Goal: Complete application form

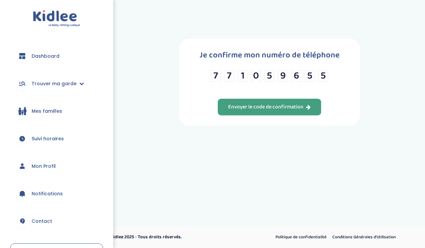
click at [269, 111] on div "Envoyer le code de confirmation" at bounding box center [269, 107] width 83 height 8
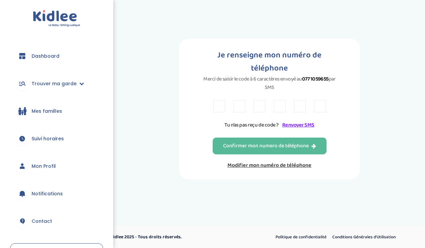
click at [216, 100] on input "text" at bounding box center [219, 106] width 12 height 12
type input "A"
type input "Y"
type input "K"
type input "7"
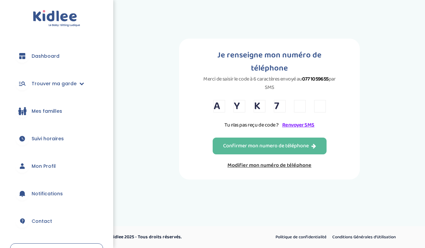
type input "Y"
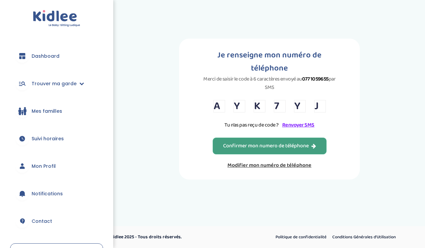
type input "J"
click at [250, 142] on div "Confirmer mon numero de téléphone" at bounding box center [269, 146] width 93 height 8
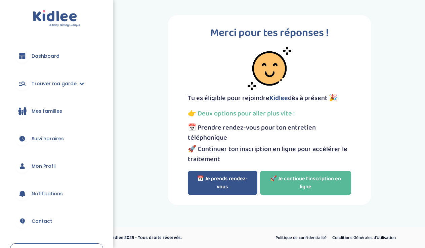
click at [231, 184] on button "📅 Je prends rendez-vous" at bounding box center [223, 183] width 70 height 24
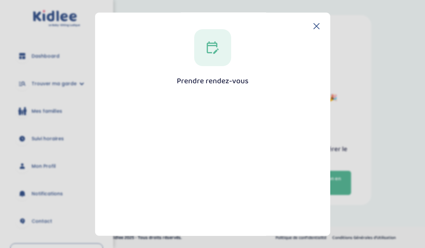
click at [214, 52] on icon at bounding box center [213, 48] width 12 height 12
click at [207, 47] on icon at bounding box center [212, 47] width 13 height 13
click at [200, 89] on div "Prendre rendez-vous Fermer" at bounding box center [213, 186] width 214 height 314
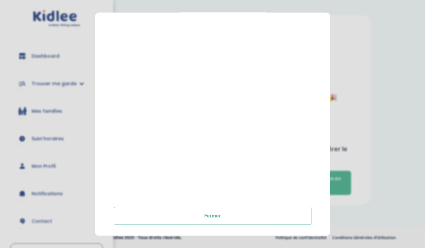
scroll to position [118, 0]
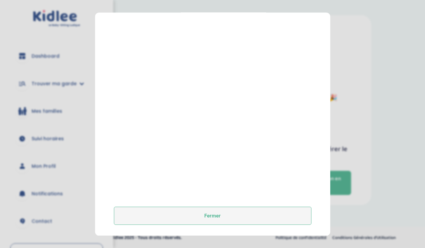
click at [197, 218] on button "Fermer" at bounding box center [213, 216] width 198 height 18
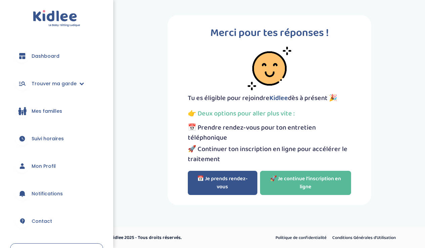
click at [225, 187] on button "📅 Je prends rendez-vous" at bounding box center [223, 183] width 70 height 24
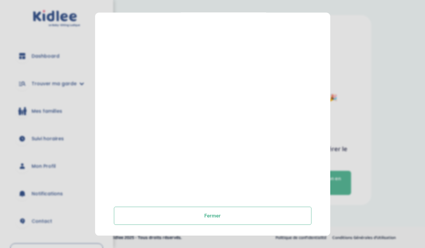
click at [361, 14] on section "Prendre rendez-vous Fermer" at bounding box center [212, 124] width 425 height 248
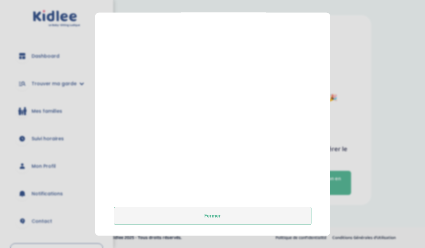
click at [243, 212] on button "Fermer" at bounding box center [213, 216] width 198 height 18
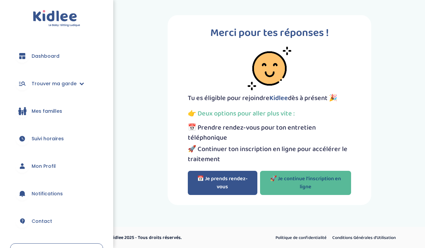
click at [308, 188] on link "🚀 Je continue l'inscription en ligne" at bounding box center [305, 183] width 91 height 24
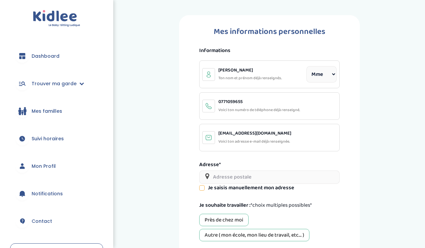
select select "1"
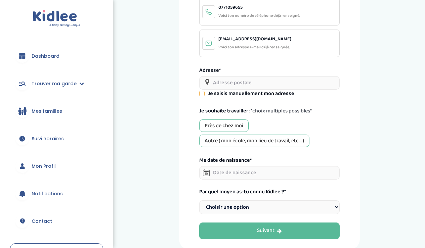
scroll to position [103, 0]
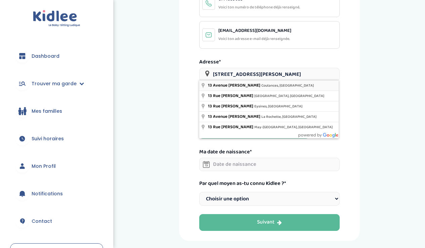
type input "[STREET_ADDRESS][PERSON_NAME]"
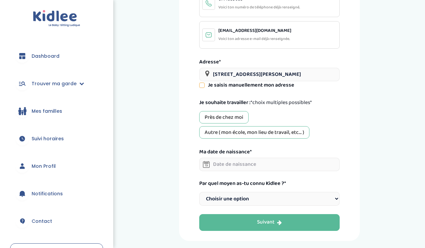
click at [203, 84] on icon at bounding box center [202, 85] width 5 height 5
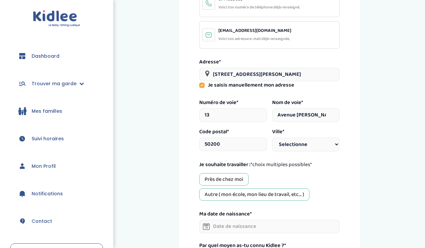
click at [203, 84] on icon at bounding box center [201, 85] width 5 height 5
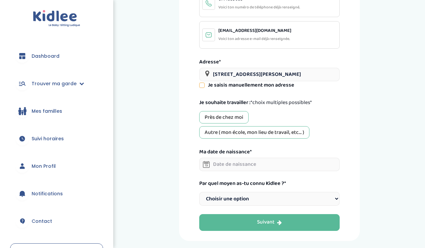
click at [232, 130] on div "Autre ( mon école, mon lieu de travail, etc... )" at bounding box center [254, 132] width 110 height 12
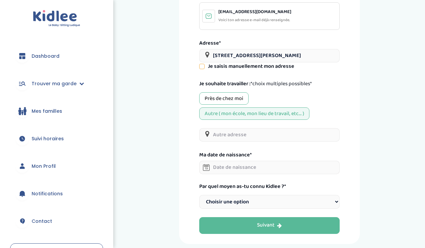
scroll to position [123, 0]
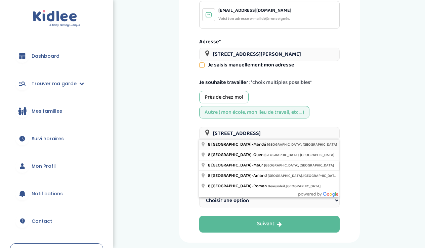
type input "[STREET_ADDRESS]"
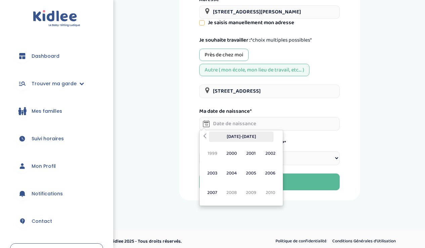
scroll to position [165, 0]
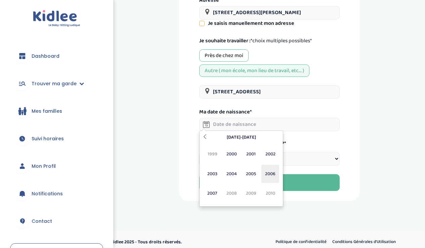
click at [268, 174] on span "2006" at bounding box center [270, 174] width 18 height 18
click at [271, 154] on span "Avr" at bounding box center [270, 154] width 18 height 18
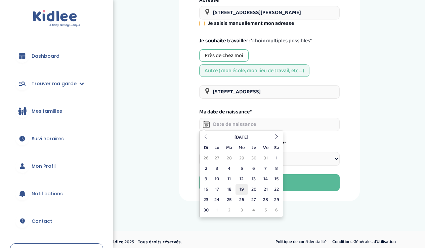
click at [242, 191] on td "19" at bounding box center [242, 189] width 12 height 10
type input "19-04-2006"
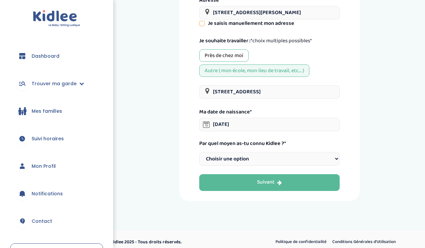
select select "1"
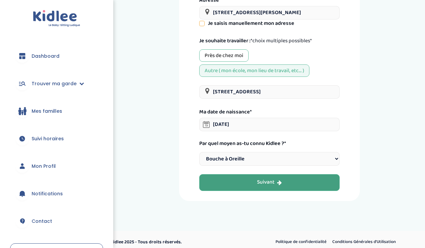
click at [261, 179] on div "Suivant" at bounding box center [269, 183] width 25 height 8
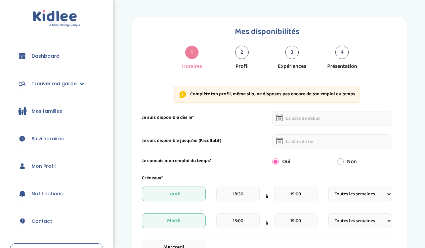
select select "1"
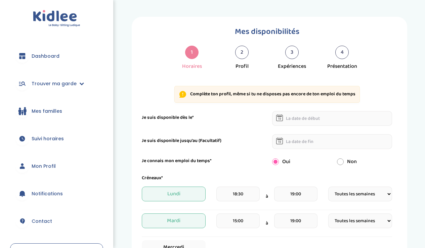
select select "1"
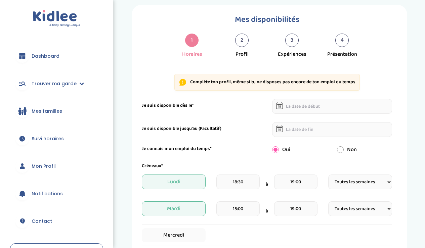
scroll to position [17, 0]
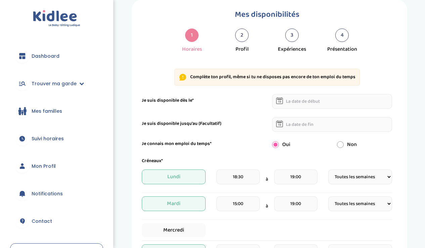
click at [313, 104] on input "text" at bounding box center [332, 101] width 120 height 15
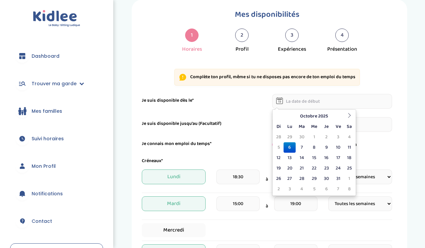
click at [291, 146] on td "6" at bounding box center [290, 147] width 12 height 10
type input "[DATE]"
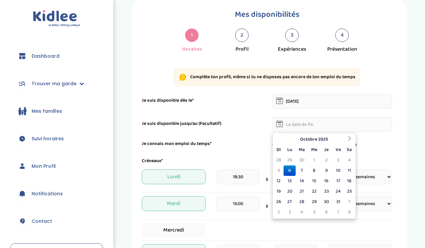
click at [302, 124] on input "text" at bounding box center [332, 124] width 120 height 15
click at [253, 143] on div "Je connais mon emploi du temps*" at bounding box center [202, 143] width 130 height 7
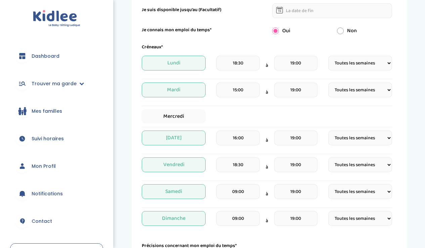
scroll to position [129, 0]
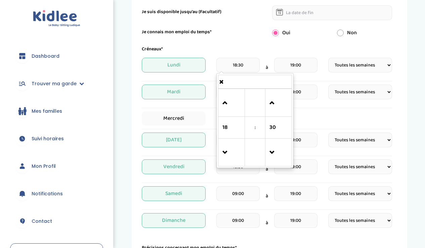
click at [230, 66] on input "18:30" at bounding box center [237, 65] width 43 height 15
click at [229, 150] on span at bounding box center [231, 153] width 18 height 18
click at [223, 105] on span at bounding box center [231, 103] width 18 height 18
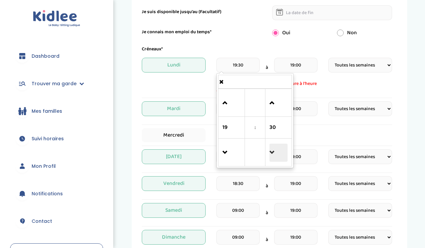
click at [272, 150] on span at bounding box center [278, 153] width 18 height 18
type input "19:00"
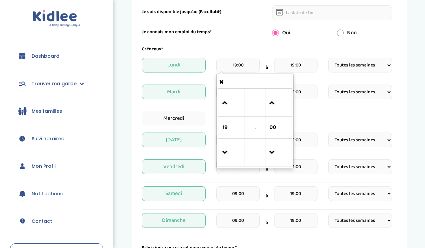
click at [235, 46] on div "Créneaux*" at bounding box center [267, 49] width 260 height 7
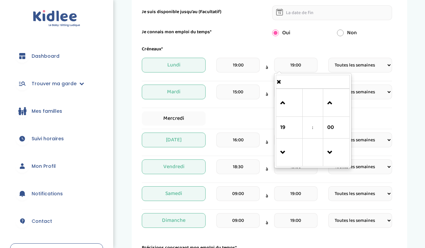
drag, startPoint x: 307, startPoint y: 67, endPoint x: 289, endPoint y: 68, distance: 18.9
click at [289, 68] on input "19:00" at bounding box center [295, 65] width 43 height 15
click at [281, 154] on span at bounding box center [289, 153] width 18 height 18
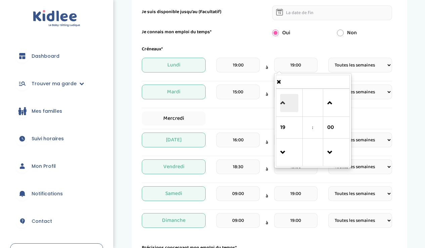
click at [284, 101] on span at bounding box center [289, 103] width 18 height 18
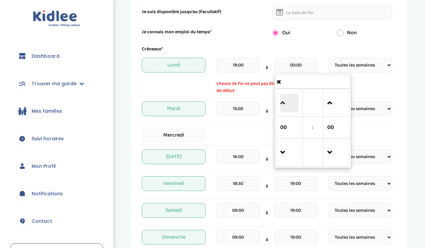
click at [284, 101] on span at bounding box center [289, 103] width 18 height 18
click at [282, 155] on span at bounding box center [289, 153] width 18 height 18
type input "00:00"
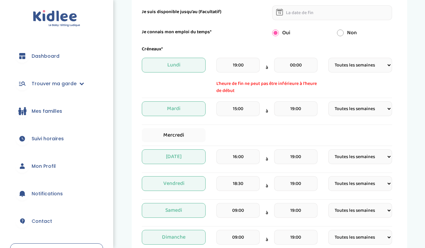
click at [260, 98] on div "Créneaux* [DATE] 19:00 à 00:00 L'heure de fin ne peut pas être inférieure à l'h…" at bounding box center [267, 148] width 250 height 204
click at [245, 110] on input "15:00" at bounding box center [237, 108] width 43 height 15
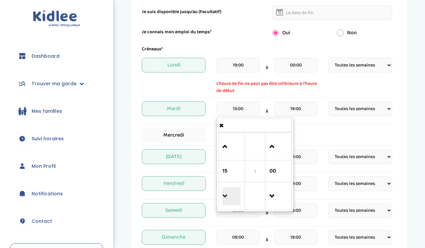
click at [226, 194] on span at bounding box center [231, 196] width 18 height 18
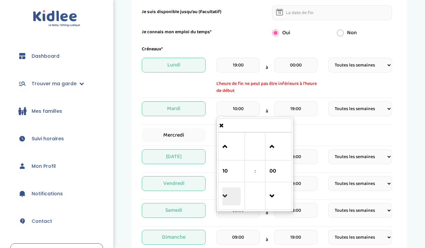
click at [226, 194] on span at bounding box center [231, 196] width 18 height 18
type input "08:00"
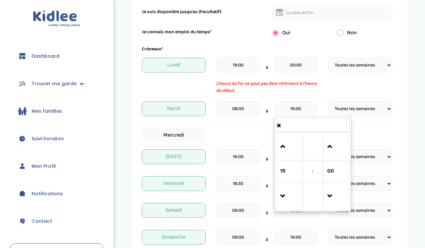
click at [306, 112] on input "19:00" at bounding box center [295, 108] width 43 height 15
click at [366, 129] on div "Mercredi" at bounding box center [267, 135] width 250 height 14
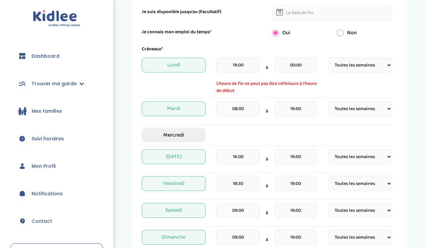
click at [192, 129] on span "Mercredi" at bounding box center [174, 135] width 64 height 14
select select "1"
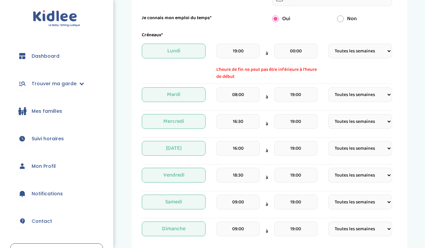
scroll to position [145, 0]
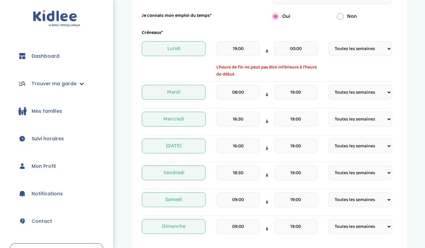
click at [195, 119] on span "Mercredi" at bounding box center [174, 119] width 64 height 15
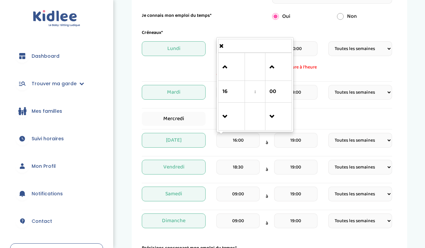
click at [243, 143] on input "16:00" at bounding box center [237, 140] width 43 height 15
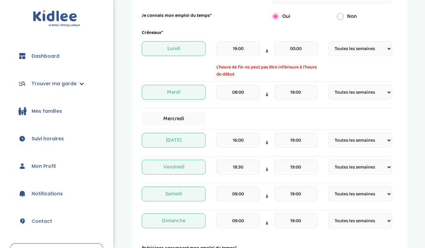
click at [269, 146] on div "16:00 à 19:00" at bounding box center [266, 143] width 101 height 20
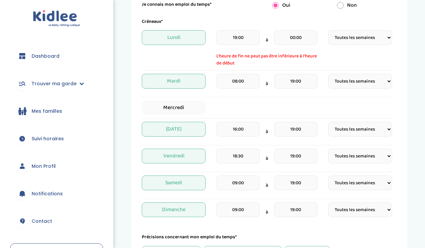
scroll to position [158, 0]
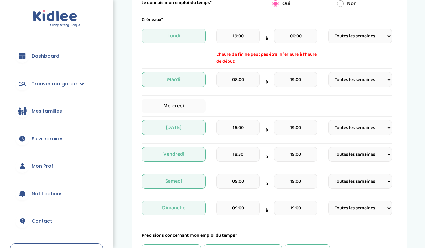
click at [244, 156] on input "18:30" at bounding box center [237, 154] width 43 height 15
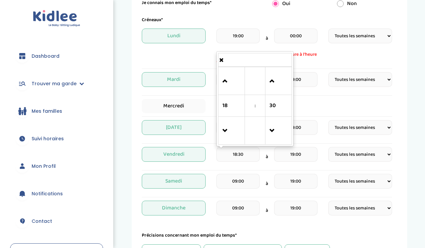
click at [244, 156] on input "18:30" at bounding box center [237, 154] width 43 height 15
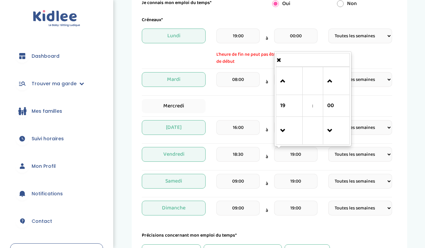
click at [292, 157] on input "19:00" at bounding box center [295, 154] width 43 height 15
click at [284, 82] on span at bounding box center [289, 81] width 18 height 18
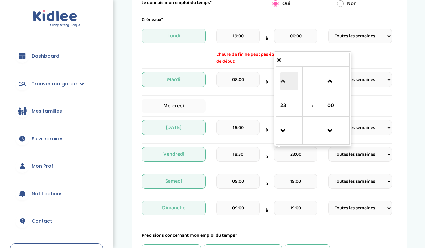
click at [284, 82] on span at bounding box center [289, 81] width 18 height 18
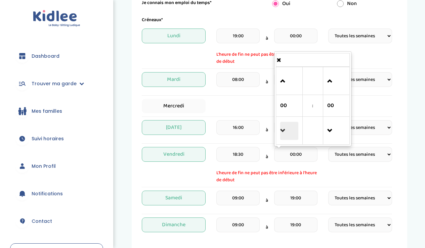
click at [284, 137] on span at bounding box center [289, 131] width 18 height 18
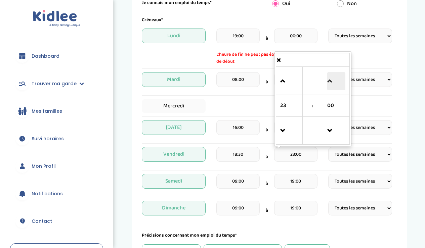
click at [332, 83] on span at bounding box center [336, 81] width 18 height 18
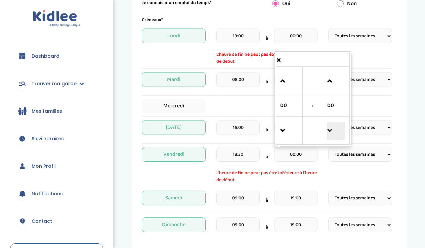
click at [330, 132] on span at bounding box center [336, 131] width 18 height 18
type input "23:45"
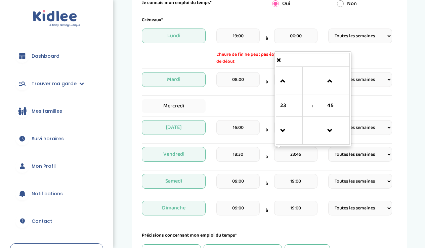
click at [266, 157] on span "à" at bounding box center [267, 157] width 2 height 7
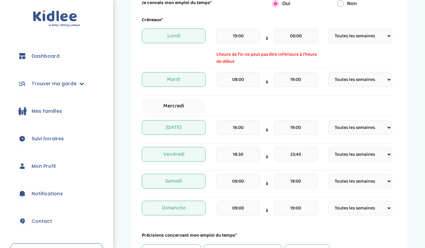
click at [288, 38] on input "00:00" at bounding box center [295, 36] width 43 height 15
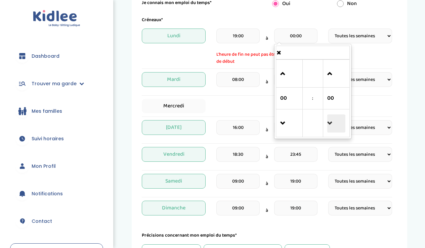
click at [333, 123] on span at bounding box center [336, 124] width 18 height 18
type input "23:45"
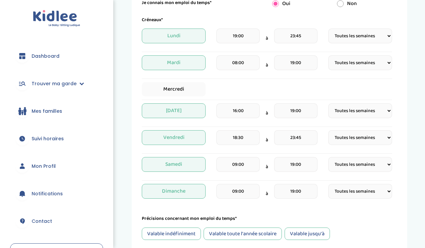
click at [251, 86] on div "Mercredi" at bounding box center [267, 89] width 250 height 14
click at [253, 167] on input "09:00" at bounding box center [237, 164] width 43 height 15
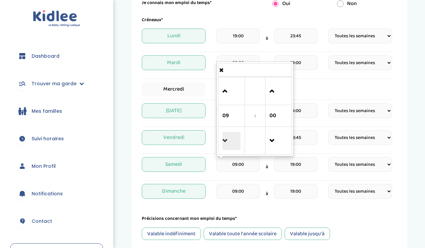
click at [223, 137] on span at bounding box center [231, 141] width 18 height 18
type input "08:00"
click at [269, 166] on div "08:00 08 : 00 00 01 02 03 04 05 06 07 08 09 10 11 12 13 14 15 16 17 18 19 20 21…" at bounding box center [266, 167] width 101 height 20
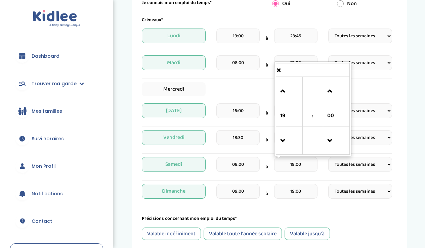
click at [289, 167] on input "19:00" at bounding box center [295, 164] width 43 height 15
click at [285, 89] on span at bounding box center [289, 91] width 18 height 18
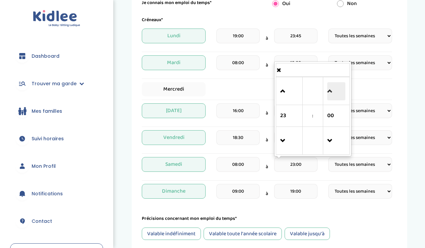
click at [329, 94] on span at bounding box center [336, 91] width 18 height 18
type input "23:45"
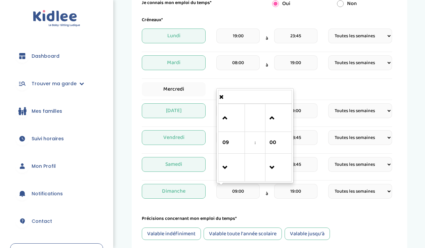
click at [245, 191] on input "09:00" at bounding box center [237, 191] width 43 height 15
click at [226, 169] on span at bounding box center [231, 168] width 18 height 18
type input "08:00"
click at [290, 192] on input "19:00" at bounding box center [295, 191] width 43 height 15
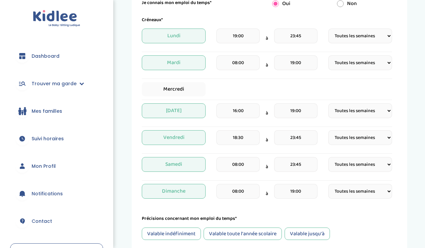
click at [323, 203] on div "[DATE] 08:00 à 19:00 Fréquence Toutes les semaines Toutes les 2 semaines Tous l…" at bounding box center [267, 194] width 250 height 20
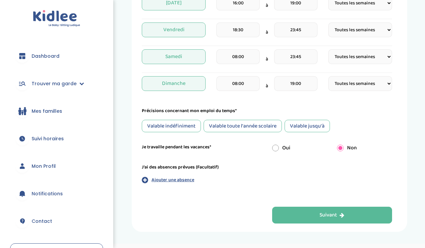
scroll to position [267, 0]
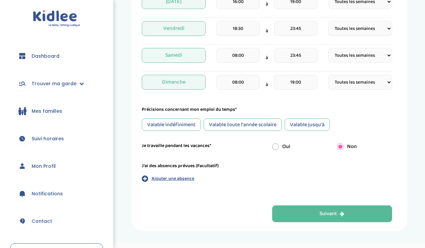
click at [305, 124] on div "Valable jusqu'à" at bounding box center [307, 125] width 45 height 12
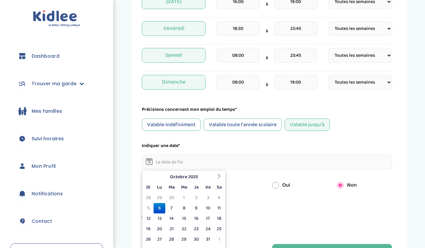
click at [207, 163] on input "text" at bounding box center [267, 162] width 250 height 15
click at [217, 176] on icon at bounding box center [219, 176] width 5 height 5
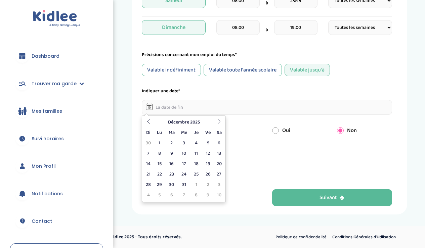
scroll to position [322, 0]
click at [206, 164] on td "19" at bounding box center [208, 164] width 12 height 10
type input "[DATE]"
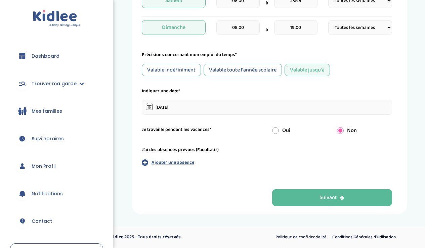
click at [276, 132] on input "radio" at bounding box center [275, 130] width 7 height 7
radio input "true"
radio input "false"
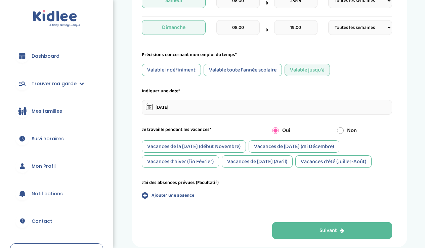
click at [244, 145] on div "Vacances de la [DATE] (début Novembre)" at bounding box center [194, 146] width 104 height 12
click at [270, 145] on div "Vacances de [DATE] (mi Décembre)" at bounding box center [294, 146] width 91 height 12
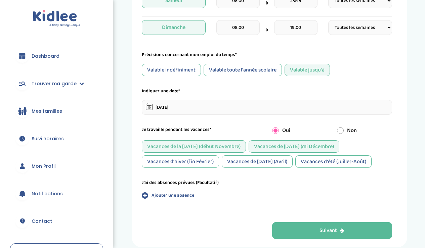
click at [310, 161] on div "Vacances d'été (Juillet-Août)" at bounding box center [333, 162] width 76 height 12
click at [304, 145] on div "Vacances de [DATE] (mi Décembre)" at bounding box center [294, 146] width 91 height 12
click at [231, 151] on div "Vacances de la [DATE] (début Novembre)" at bounding box center [194, 146] width 104 height 12
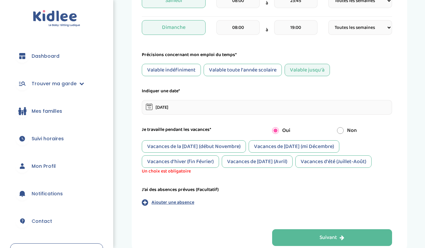
click at [231, 151] on div "Vacances de la [DATE] (début Novembre)" at bounding box center [194, 146] width 104 height 12
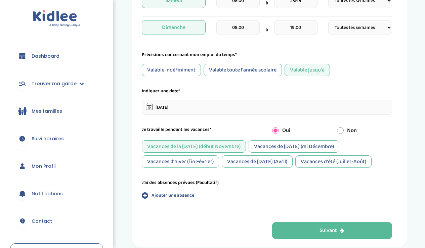
click at [267, 145] on div "Vacances de [DATE] (mi Décembre)" at bounding box center [294, 146] width 91 height 12
click at [311, 162] on div "Vacances d'été (Juillet-Août)" at bounding box center [333, 162] width 76 height 12
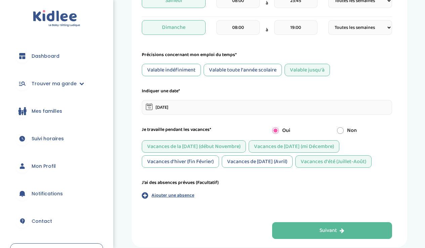
click at [279, 163] on div "Vacances de [DATE] (Avril)" at bounding box center [257, 162] width 71 height 12
click at [207, 159] on div "Vacances d'hiver (fin Février)" at bounding box center [180, 162] width 77 height 12
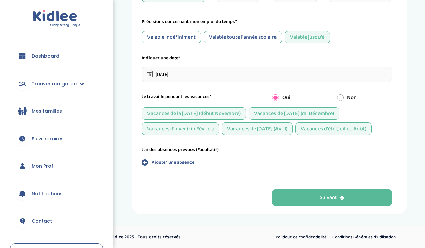
scroll to position [355, 0]
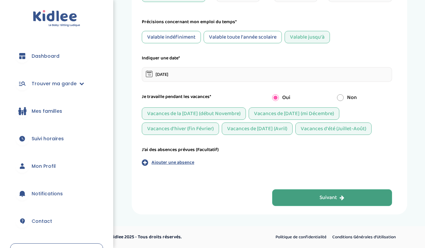
click at [294, 193] on button "Suivant" at bounding box center [332, 197] width 120 height 17
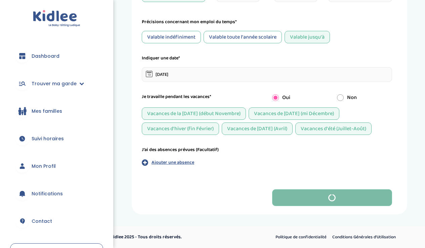
scroll to position [0, 0]
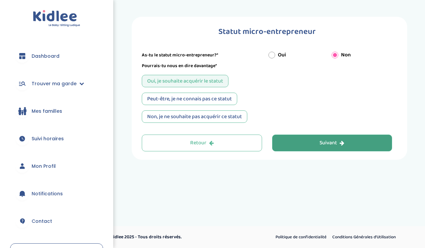
click at [279, 143] on button "Suivant" at bounding box center [332, 143] width 120 height 17
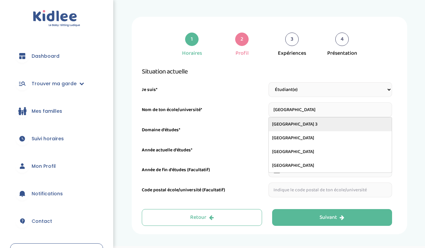
type input "[GEOGRAPHIC_DATA] 3"
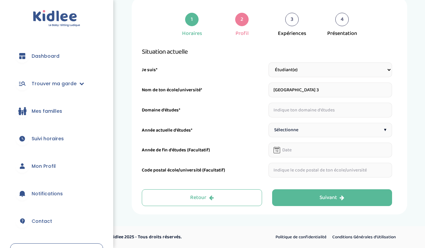
scroll to position [20, 0]
click at [334, 108] on input "text" at bounding box center [330, 110] width 124 height 15
type input "i"
click at [315, 110] on input "licence information communication" at bounding box center [330, 110] width 124 height 15
type input "licence information-communication"
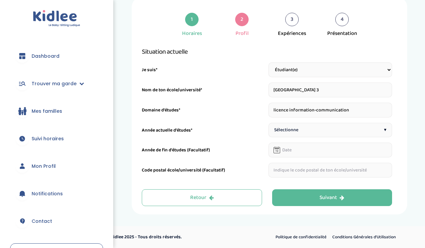
click at [319, 132] on div "Sélectionne ▾" at bounding box center [330, 130] width 124 height 14
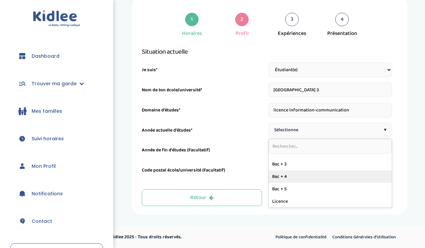
scroll to position [110, 0]
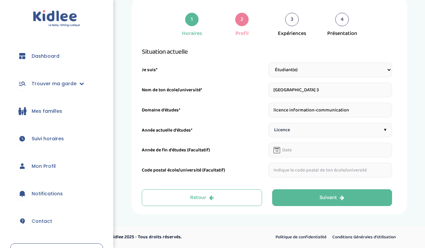
click at [312, 126] on div "Licence ▾" at bounding box center [330, 130] width 124 height 14
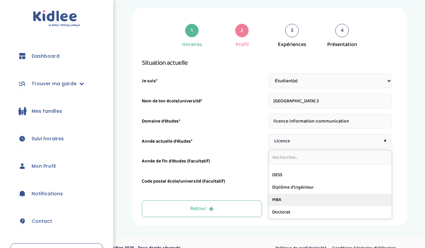
scroll to position [4, 0]
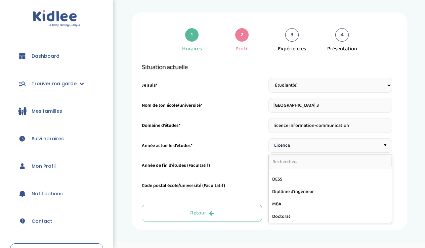
click at [256, 166] on div "Année de fin d'études (Facultatif)" at bounding box center [204, 167] width 124 height 11
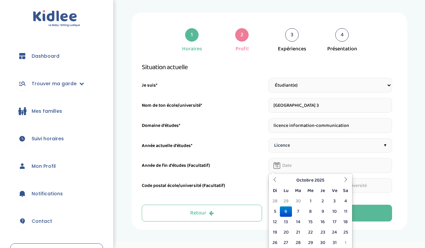
click at [288, 165] on input "text" at bounding box center [330, 165] width 124 height 15
click at [313, 180] on th "Octobre 2025" at bounding box center [310, 180] width 60 height 10
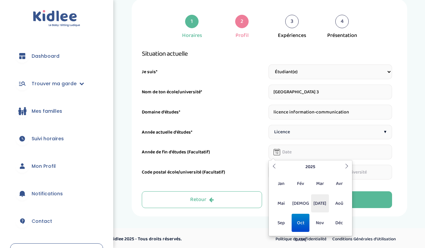
scroll to position [19, 0]
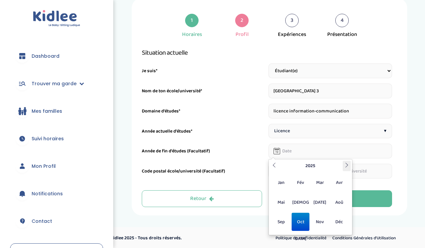
click at [343, 165] on th at bounding box center [347, 166] width 8 height 10
click at [348, 168] on th at bounding box center [347, 166] width 8 height 10
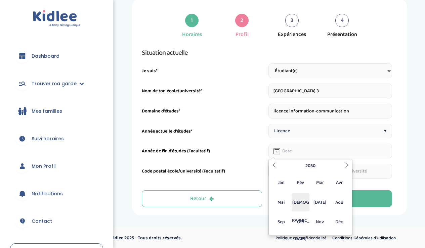
click at [304, 205] on span "[DEMOGRAPHIC_DATA]" at bounding box center [301, 203] width 18 height 18
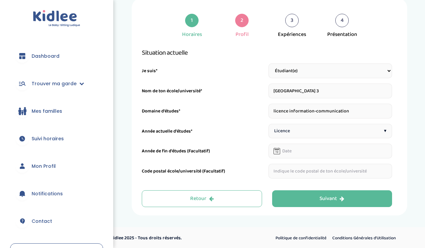
click at [386, 163] on div "Situation actuelle Je suis* Étudiant(e) Salarié Professionnel(le) de la petite …" at bounding box center [267, 112] width 250 height 131
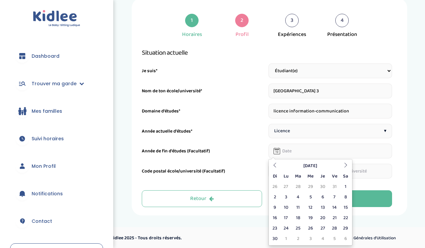
click at [318, 153] on input "text" at bounding box center [330, 151] width 124 height 15
click at [315, 163] on th "[DATE]" at bounding box center [310, 166] width 60 height 10
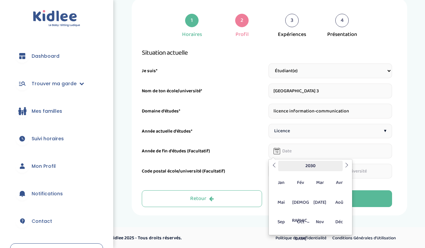
click at [315, 163] on th "2030" at bounding box center [310, 166] width 65 height 10
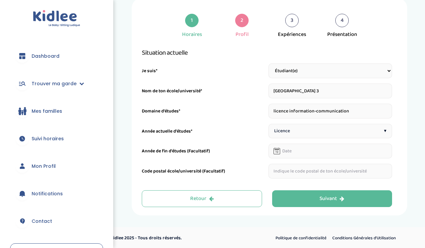
click at [398, 158] on div "1 Horaires 2 Profil 3 Expériences 4 Présentation Indique nous ta situation admi…" at bounding box center [269, 107] width 275 height 218
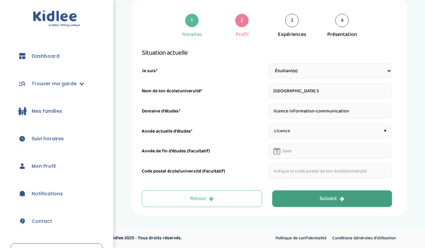
click at [329, 202] on div "Suivant" at bounding box center [331, 199] width 25 height 8
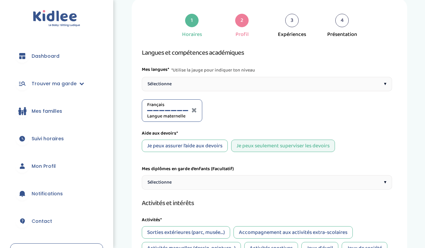
scroll to position [20, 0]
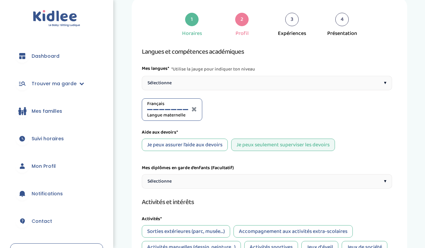
click at [312, 77] on div "Sélectionne ▾" at bounding box center [267, 83] width 250 height 14
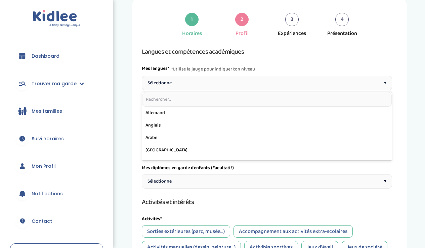
click at [289, 77] on div "Sélectionne ▾" at bounding box center [267, 83] width 250 height 14
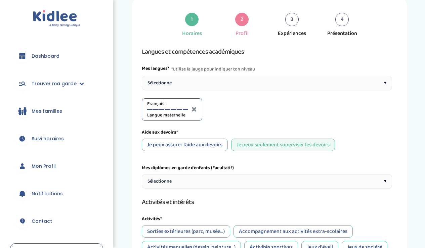
click at [289, 77] on div "Sélectionne ▾" at bounding box center [267, 83] width 250 height 14
click at [220, 108] on div "Anglais A1" at bounding box center [231, 109] width 41 height 18
click at [227, 110] on div at bounding box center [225, 109] width 5 height 1
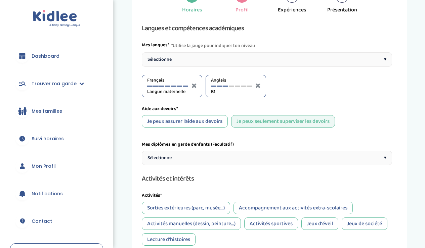
scroll to position [46, 0]
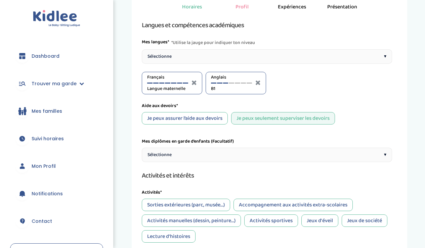
click at [203, 118] on div "Je peux assurer l’aide aux devoirs" at bounding box center [185, 118] width 86 height 12
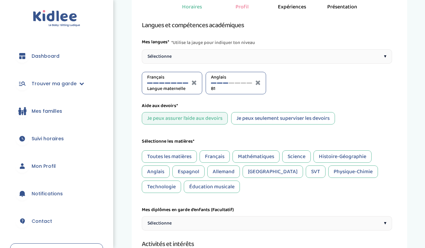
click at [214, 154] on div "Français" at bounding box center [215, 157] width 30 height 12
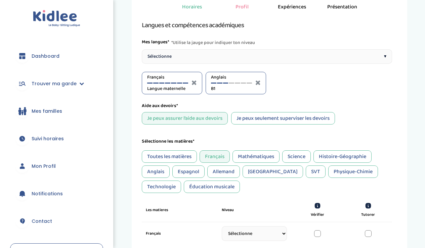
click at [239, 154] on div "Mathématiques" at bounding box center [255, 157] width 47 height 12
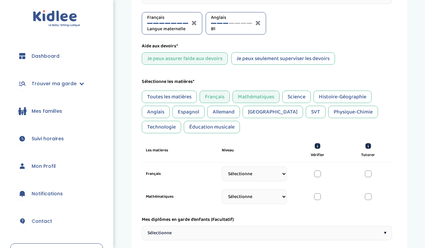
scroll to position [105, 0]
click at [301, 97] on div "Science" at bounding box center [296, 97] width 29 height 12
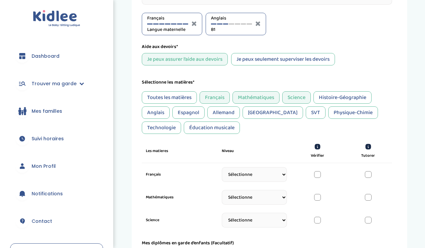
click at [324, 96] on div "Histoire-Géographie" at bounding box center [342, 97] width 58 height 12
click at [152, 111] on div "Anglais" at bounding box center [156, 112] width 28 height 12
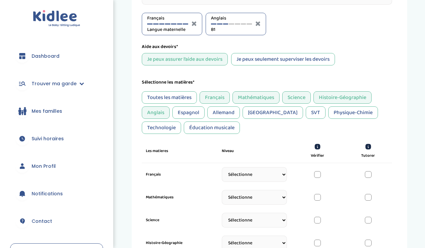
click at [186, 112] on div "Espagnol" at bounding box center [188, 112] width 32 height 12
click at [306, 117] on div "SVT" at bounding box center [316, 112] width 20 height 12
click at [328, 113] on div "Physique-Chimie" at bounding box center [353, 112] width 50 height 12
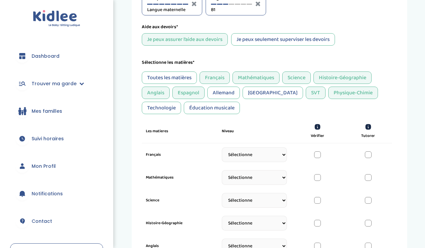
scroll to position [126, 0]
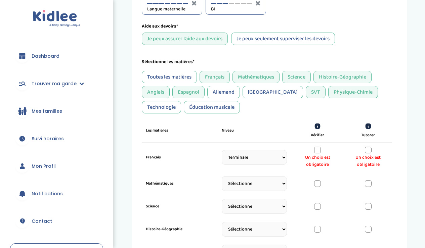
click at [319, 152] on div at bounding box center [317, 150] width 7 height 7
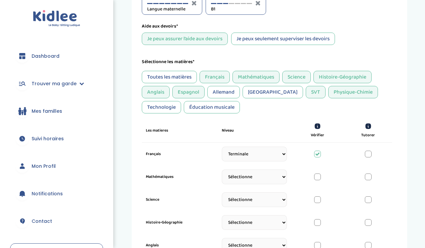
click at [369, 154] on div at bounding box center [368, 154] width 7 height 7
click at [317, 154] on div at bounding box center [317, 154] width 7 height 7
select select "Prémière"
select select "Seconde"
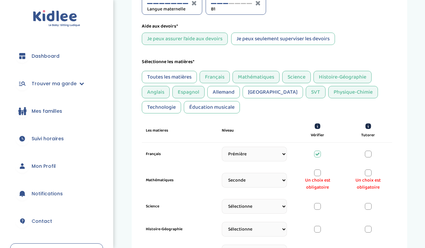
click at [318, 174] on div at bounding box center [317, 173] width 7 height 7
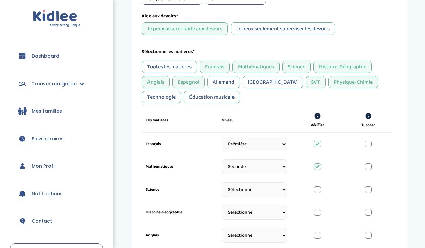
scroll to position [139, 0]
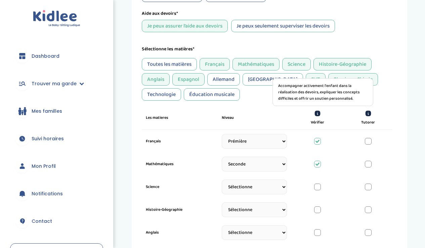
click at [371, 112] on icon at bounding box center [368, 113] width 7 height 7
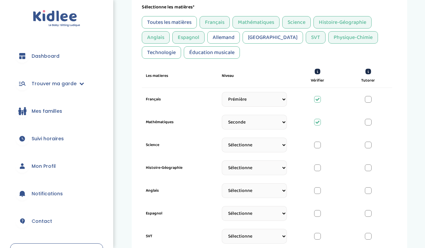
scroll to position [181, 0]
select select "3eme"
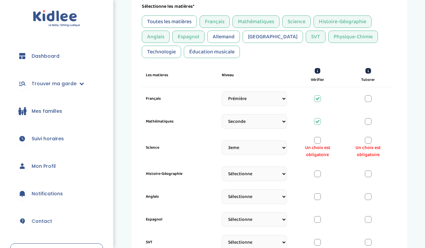
click at [317, 142] on div at bounding box center [317, 140] width 7 height 7
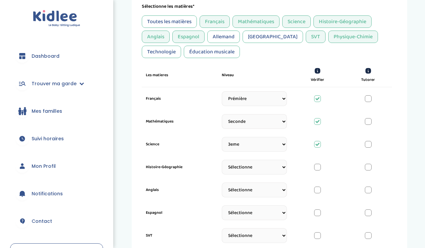
select select "Terminale"
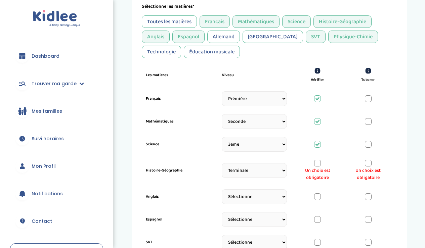
click at [371, 165] on div at bounding box center [368, 163] width 7 height 7
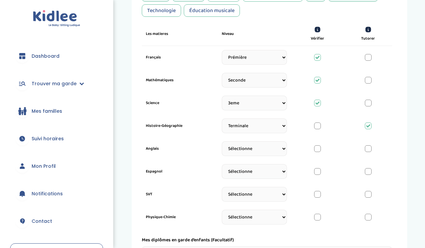
scroll to position [224, 0]
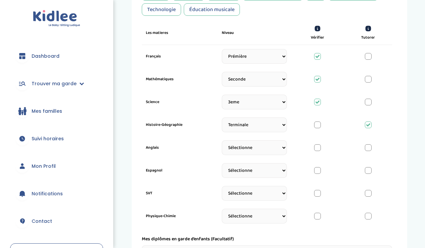
select select "3eme"
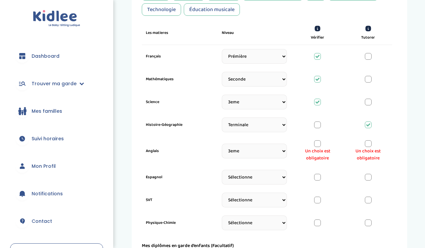
click at [318, 144] on div at bounding box center [317, 143] width 7 height 7
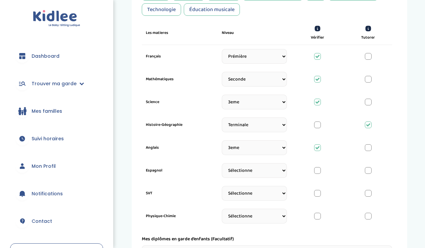
select select "Terminale"
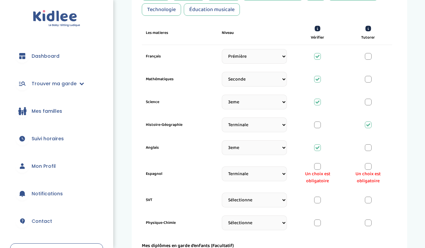
click at [369, 169] on div at bounding box center [368, 166] width 7 height 7
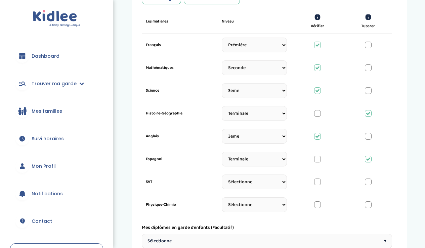
scroll to position [239, 0]
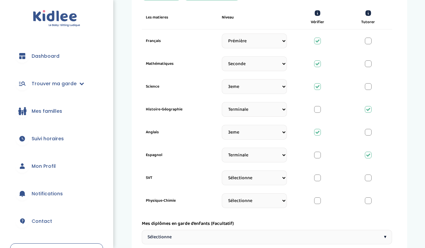
select select "3eme"
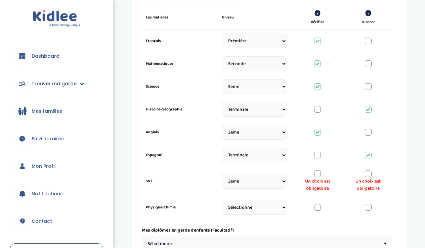
click at [318, 178] on span "Un choix est obligatoire" at bounding box center [318, 185] width 40 height 14
click at [318, 173] on div at bounding box center [317, 174] width 7 height 7
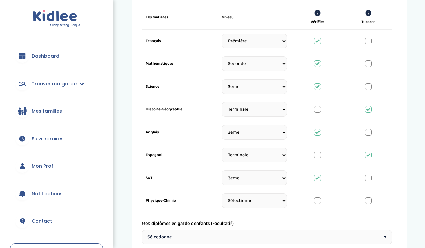
select select "3eme"
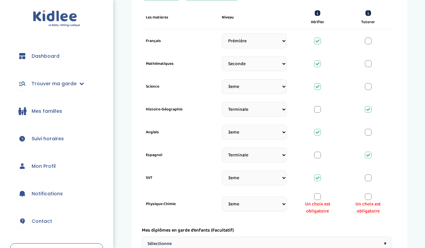
click at [317, 198] on div at bounding box center [317, 197] width 7 height 7
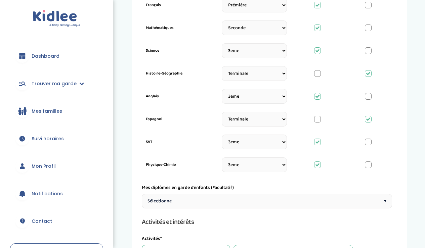
scroll to position [279, 0]
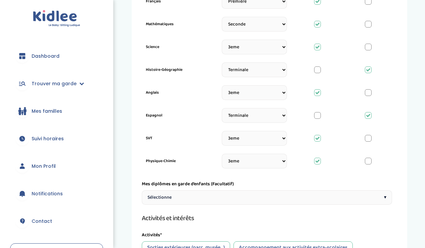
click at [309, 196] on div "Sélectionne ▾" at bounding box center [267, 197] width 250 height 14
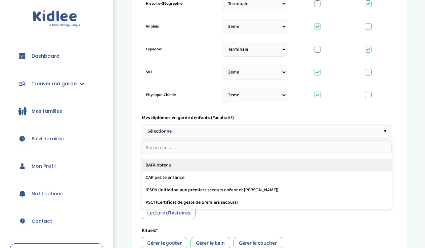
scroll to position [350, 0]
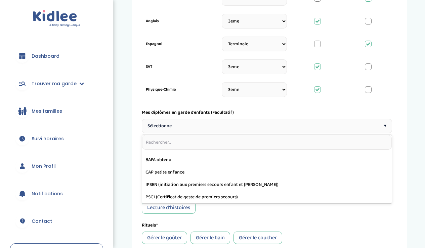
click at [298, 116] on div "Mes diplômes en garde d’enfants (Facultatif)" at bounding box center [267, 112] width 250 height 7
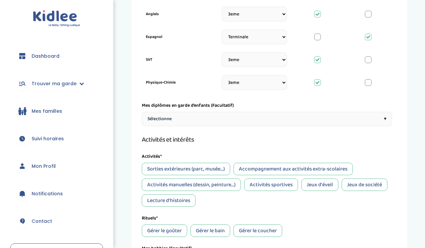
scroll to position [359, 0]
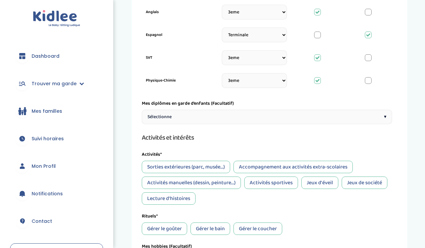
click at [222, 165] on div "Sorties extérieures (parc, musée...)" at bounding box center [186, 167] width 88 height 12
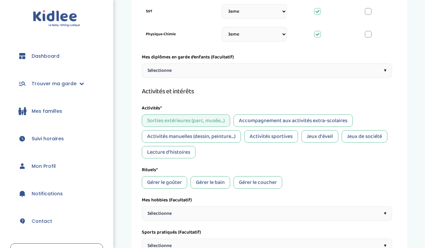
scroll to position [404, 0]
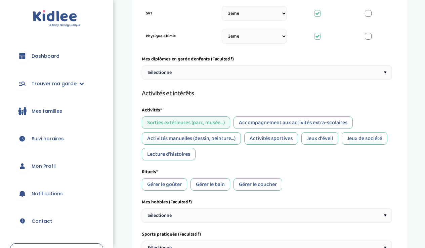
click at [282, 122] on div "Accompagnement aux activités extra-scolaires" at bounding box center [292, 123] width 119 height 12
click at [225, 137] on div "Activités manuelles (dessin, peinture...)" at bounding box center [191, 138] width 99 height 12
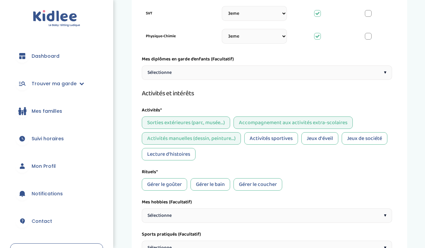
click at [264, 137] on div "Activités sportives" at bounding box center [271, 138] width 54 height 12
click at [320, 138] on div "Jeux d'éveil" at bounding box center [319, 138] width 37 height 12
click at [352, 137] on div "Jeux de société" at bounding box center [365, 138] width 46 height 12
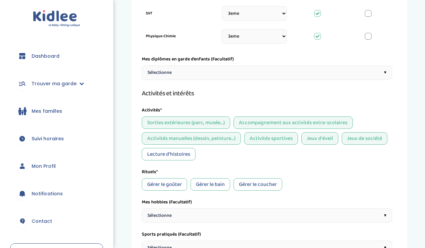
click at [181, 157] on div "Lecture d'histoires" at bounding box center [169, 154] width 54 height 12
click at [176, 183] on div "Gérer le goûter" at bounding box center [164, 184] width 45 height 12
click at [260, 183] on div "Gérer le coucher" at bounding box center [257, 184] width 49 height 12
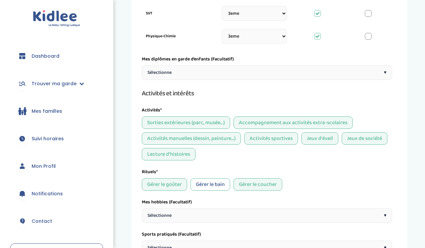
click at [212, 183] on div "Gérer le bain" at bounding box center [210, 184] width 40 height 12
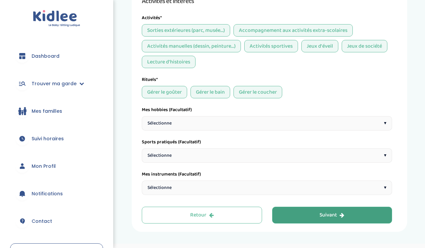
scroll to position [505, 0]
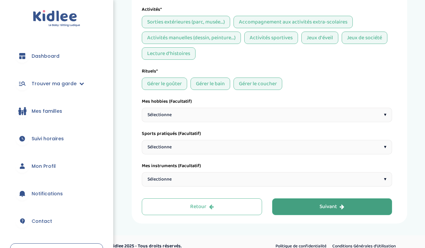
click at [244, 114] on div "Sélectionne ▾" at bounding box center [267, 115] width 250 height 14
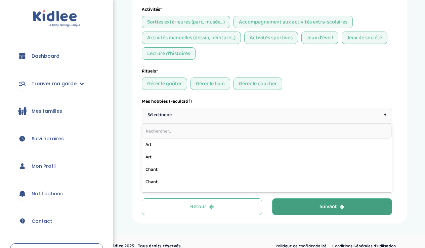
click at [227, 118] on div "Sélectionne ▾" at bounding box center [267, 115] width 250 height 14
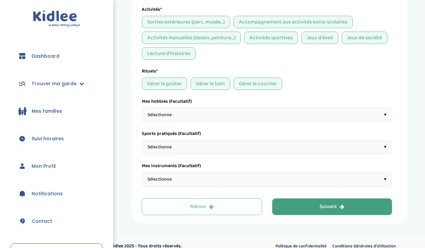
click at [307, 116] on div "Sélectionne ▾" at bounding box center [267, 115] width 250 height 14
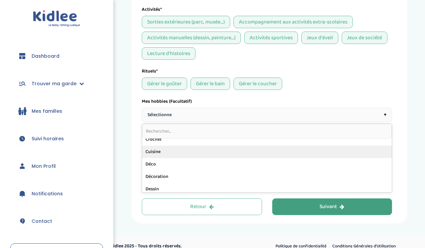
scroll to position [130, 0]
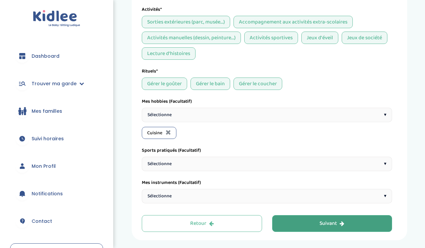
click at [208, 116] on div "Sélectionne ▾" at bounding box center [267, 115] width 250 height 14
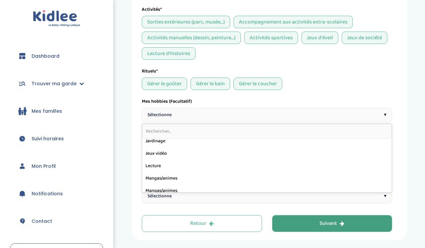
scroll to position [215, 0]
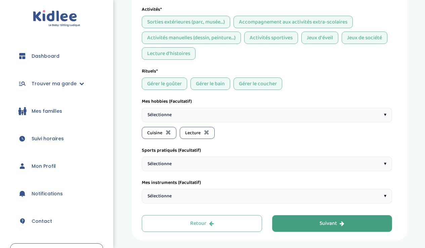
click at [218, 117] on div "Sélectionne ▾" at bounding box center [267, 115] width 250 height 14
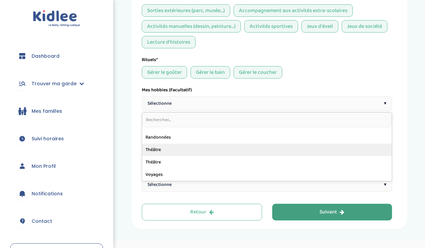
scroll to position [521, 0]
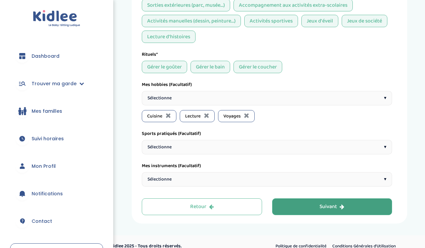
click at [235, 98] on div "Sélectionne ▾" at bounding box center [267, 98] width 250 height 14
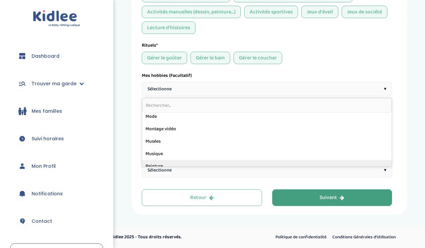
scroll to position [266, 0]
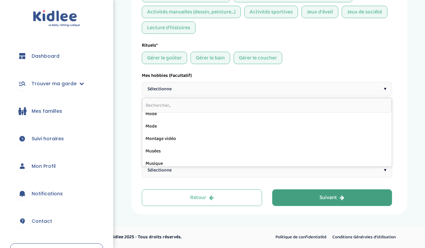
click at [212, 102] on input "text" at bounding box center [267, 105] width 250 height 15
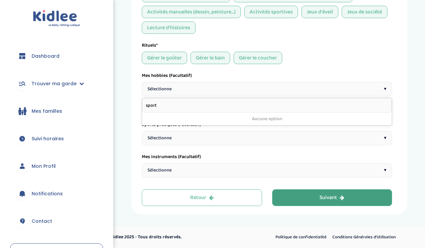
click at [180, 108] on input "sport" at bounding box center [267, 105] width 250 height 15
type input "s"
click at [308, 56] on div "Gérer le goûter Gérer le bain Gérer le coucher" at bounding box center [267, 58] width 250 height 12
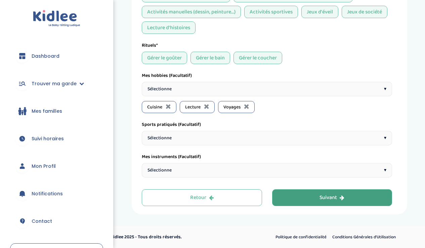
click at [239, 137] on div "Sélectionne ▾" at bounding box center [267, 138] width 250 height 14
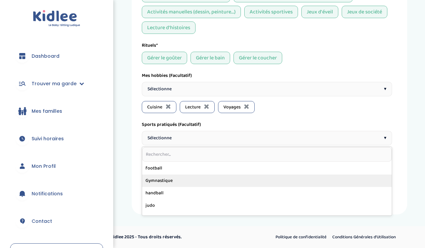
scroll to position [138, 0]
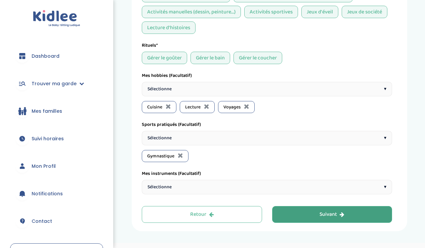
click at [215, 139] on div "Sélectionne ▾" at bounding box center [267, 138] width 250 height 14
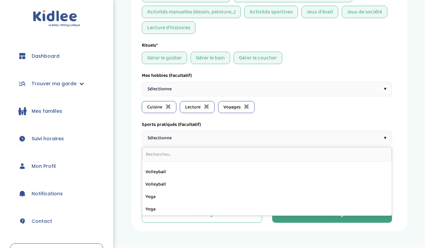
scroll to position [269, 0]
click at [221, 133] on div "Sélectionne ▾" at bounding box center [267, 138] width 250 height 14
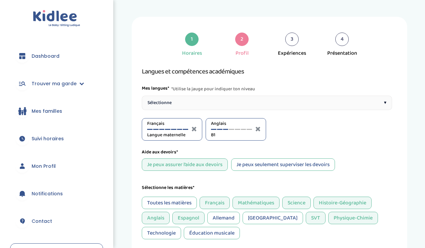
scroll to position [0, 0]
